Goal: Task Accomplishment & Management: Use online tool/utility

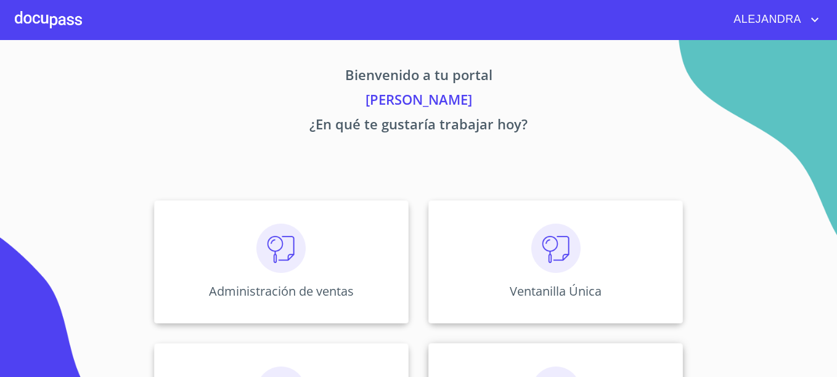
scroll to position [99, 0]
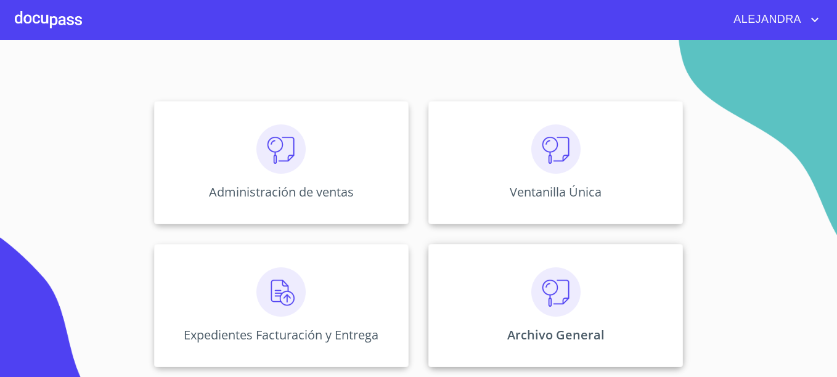
click at [535, 293] on div "Archivo General" at bounding box center [555, 305] width 255 height 123
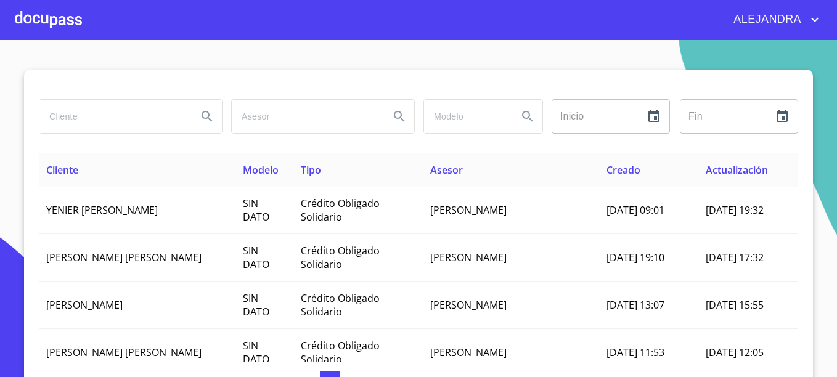
click at [113, 131] on input "search" at bounding box center [113, 116] width 148 height 33
type input "ocean"
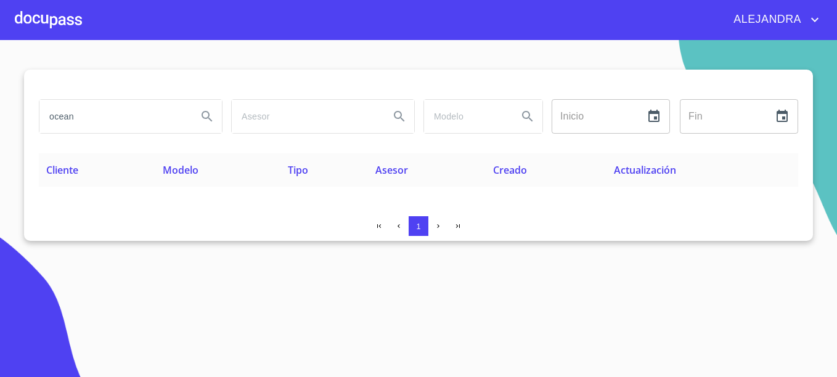
drag, startPoint x: 90, startPoint y: 118, endPoint x: -2, endPoint y: 113, distance: 92.6
click at [0, 113] on html "[PERSON_NAME] ocean Inicio ​ Fin ​ Cliente Modelo Tipo Asesor Creado Actualizac…" at bounding box center [418, 188] width 837 height 377
click at [53, 24] on div at bounding box center [48, 19] width 67 height 39
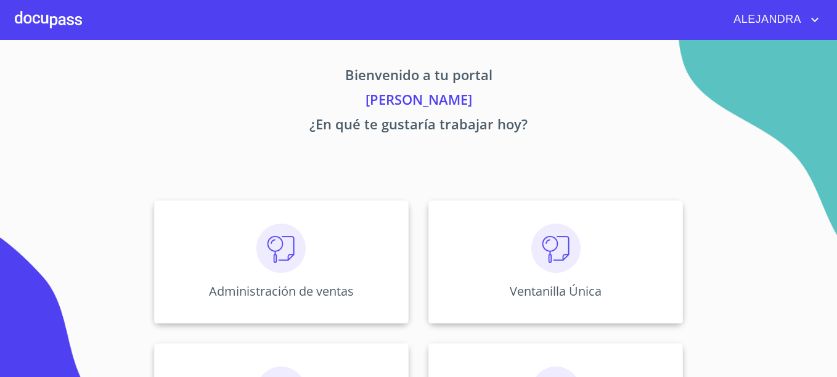
click at [801, 31] on div "ALEJANDRA" at bounding box center [418, 19] width 837 height 39
click at [801, 25] on span "ALEJANDRA" at bounding box center [765, 20] width 83 height 20
click at [758, 10] on div at bounding box center [418, 188] width 837 height 377
click at [817, 26] on icon "account of current user" at bounding box center [814, 19] width 15 height 15
click at [804, 19] on li "Salir" at bounding box center [803, 26] width 40 height 22
